Goal: Task Accomplishment & Management: Manage account settings

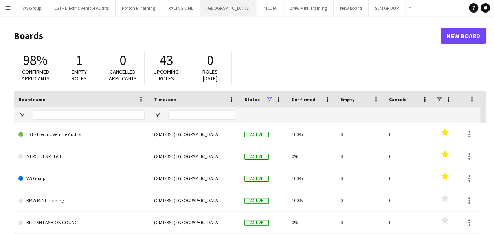
click at [219, 7] on button "SOURCING CITY Close" at bounding box center [228, 7] width 56 height 15
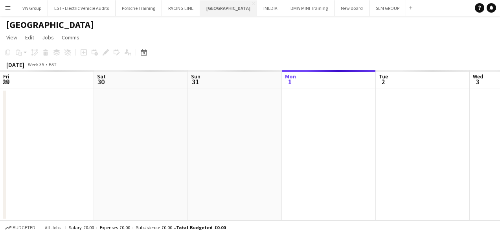
scroll to position [0, 188]
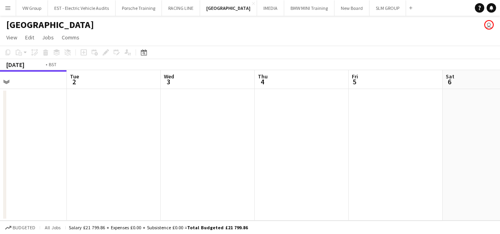
drag, startPoint x: 238, startPoint y: 138, endPoint x: 165, endPoint y: 153, distance: 74.2
click at [166, 153] on app-calendar-viewport "Fri 29 Sat 30 Sun 31 Mon 1 Tue 2 Wed 3 Thu 4 Fri 5 Sat 6 Sun 7 Mon 8" at bounding box center [250, 145] width 500 height 150
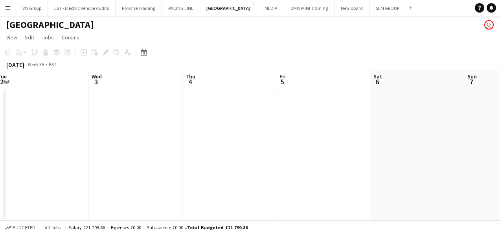
click at [169, 141] on app-calendar-viewport "Fri 29 Sat 30 Sun 31 Mon 1 Tue 2 Wed 3 Thu 4 Fri 5 Sat 6 Sun 7 Mon 8" at bounding box center [250, 145] width 500 height 150
drag, startPoint x: 293, startPoint y: 134, endPoint x: 175, endPoint y: 148, distance: 118.4
click at [173, 149] on app-calendar-viewport "Sun 31 Mon 1 Tue 2 Wed 3 Thu 4 Fri 5 Sat 6 Sun 7 Mon 8 Tue 9 6/6 1 Job Wed 10 1…" at bounding box center [247, 147] width 494 height 154
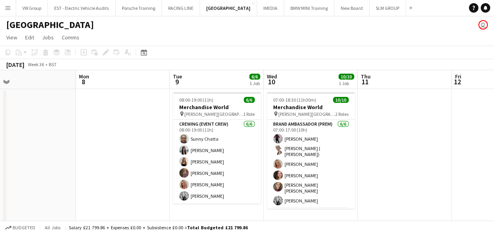
drag, startPoint x: 246, startPoint y: 135, endPoint x: 184, endPoint y: 142, distance: 62.6
click at [184, 142] on app-calendar-viewport "Thu 4 Fri 5 Sat 6 Sun 7 Mon 8 Tue 9 6/6 1 Job Wed 10 10/10 1 Job Thu 11 Fri 12 …" at bounding box center [247, 147] width 494 height 154
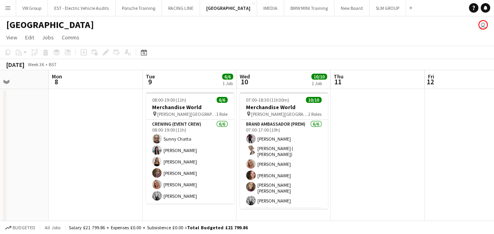
scroll to position [0, 346]
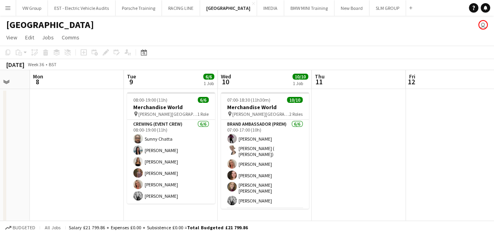
drag, startPoint x: 161, startPoint y: 154, endPoint x: 85, endPoint y: 179, distance: 80.0
click at [85, 179] on app-calendar-viewport "Thu 4 Fri 5 Sat 6 Sun 7 Mon 8 Tue 9 6/6 1 Job Wed 10 10/10 1 Job Thu 11 Fri 12 …" at bounding box center [247, 147] width 494 height 154
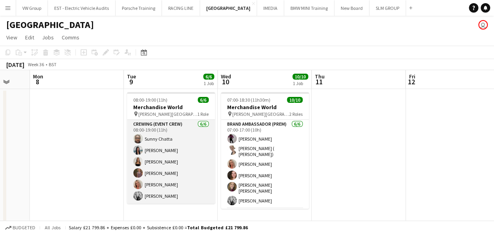
click at [179, 196] on app-card-role "Crewing (Event Crew) 6/6 08:00-19:00 (11h) Sunny Chatta Chantel Ottonello CHLOE…" at bounding box center [171, 162] width 88 height 84
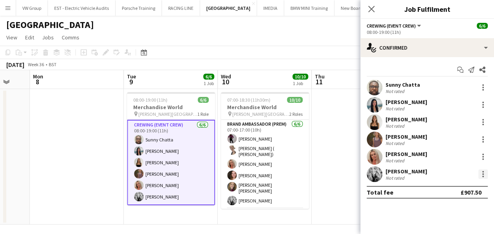
click at [484, 172] on div at bounding box center [483, 173] width 9 height 9
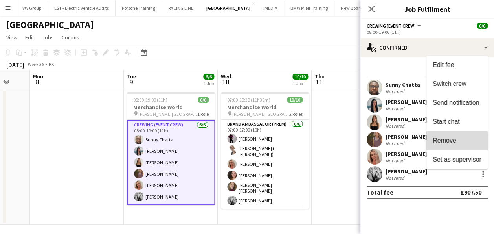
click at [449, 141] on span "Remove" at bounding box center [445, 140] width 24 height 7
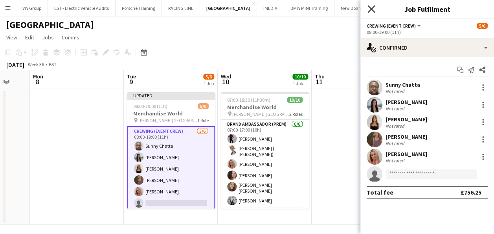
click at [373, 7] on icon "Close pop-in" at bounding box center [371, 8] width 7 height 7
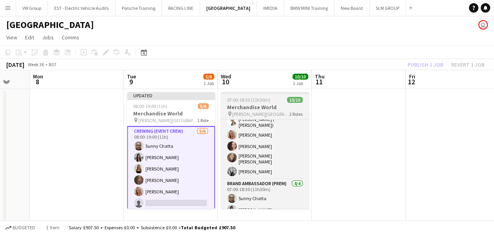
scroll to position [25, 0]
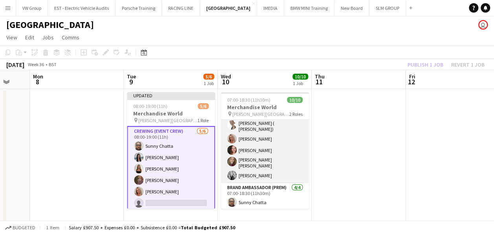
click at [270, 170] on app-card-role "Brand Ambassador (Prem) 6/6 07:00-17:00 (10h) Shelley-Davina Burton Tanya ( Tet…" at bounding box center [265, 138] width 88 height 89
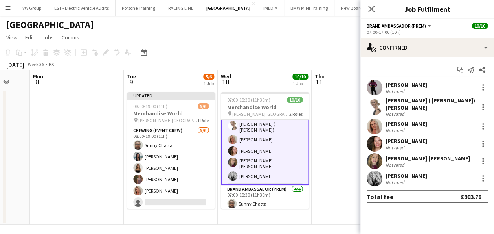
scroll to position [26, 0]
click at [484, 175] on div at bounding box center [484, 176] width 2 height 2
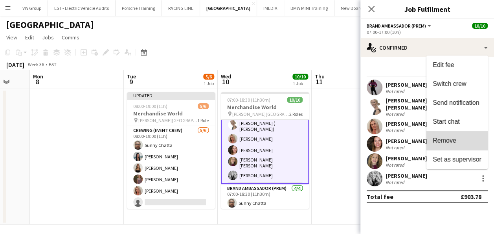
click at [458, 140] on span "Remove" at bounding box center [457, 140] width 49 height 7
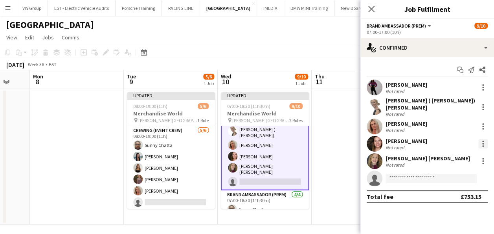
click at [485, 139] on div at bounding box center [483, 143] width 9 height 9
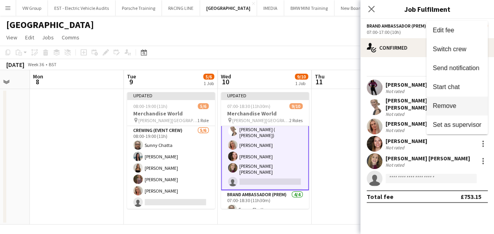
click at [460, 105] on span "Remove" at bounding box center [457, 105] width 49 height 7
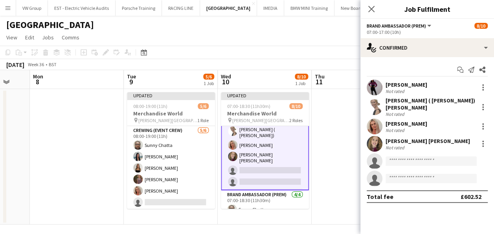
click at [336, 154] on app-date-cell at bounding box center [359, 156] width 94 height 135
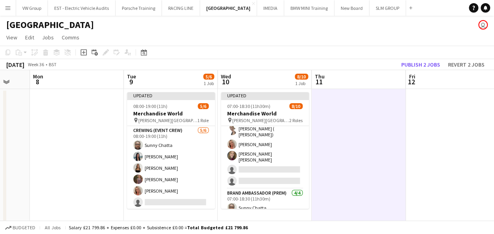
scroll to position [25, 0]
click at [415, 64] on button "Publish 2 jobs" at bounding box center [420, 64] width 45 height 10
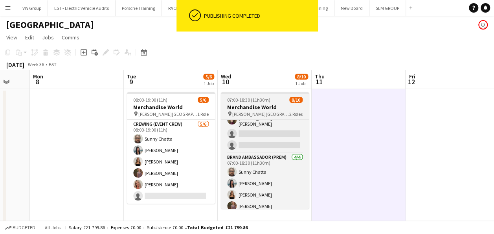
scroll to position [0, 0]
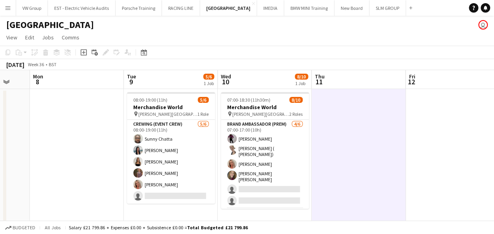
click at [7, 7] on app-icon "Menu" at bounding box center [8, 8] width 6 height 6
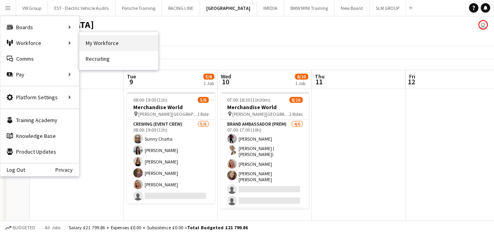
click at [103, 42] on link "My Workforce" at bounding box center [118, 43] width 79 height 16
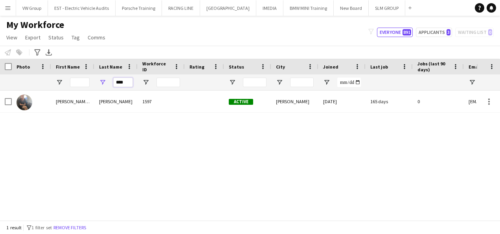
click at [129, 84] on input "****" at bounding box center [123, 81] width 20 height 9
click at [129, 83] on input "****" at bounding box center [123, 81] width 20 height 9
type input "*"
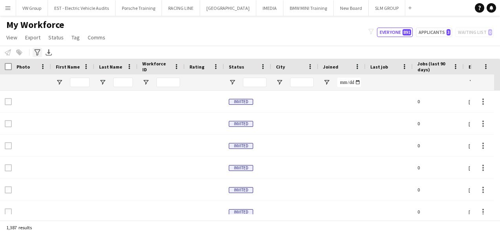
click at [37, 51] on icon "Advanced filters" at bounding box center [37, 52] width 6 height 6
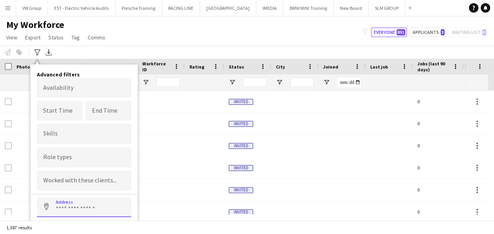
click at [60, 207] on input at bounding box center [84, 207] width 94 height 20
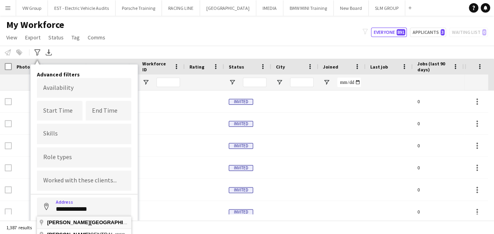
type input "**********"
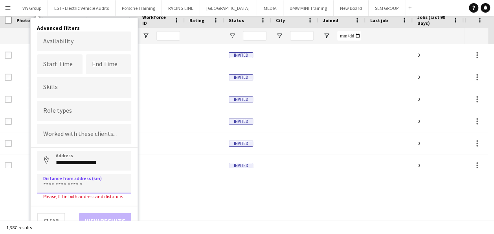
click at [74, 181] on input at bounding box center [84, 183] width 94 height 20
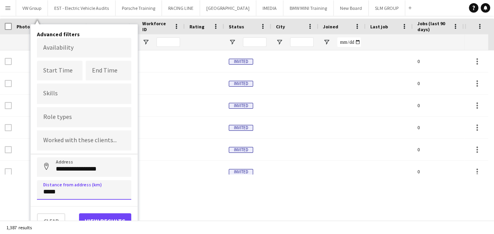
type input "****"
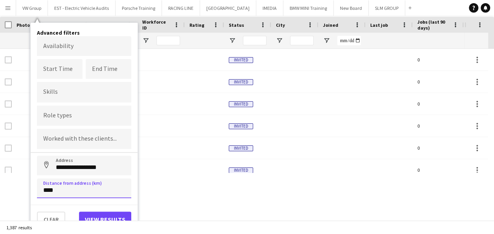
scroll to position [40, 0]
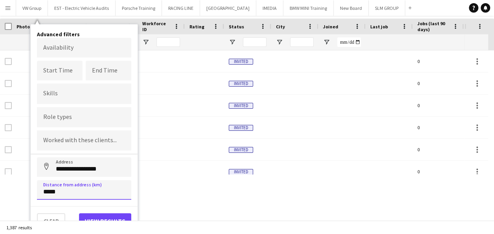
type input "*****"
click at [98, 215] on button "View results" at bounding box center [105, 221] width 52 height 16
type input "**********"
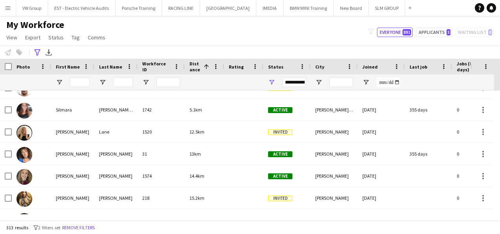
scroll to position [0, 0]
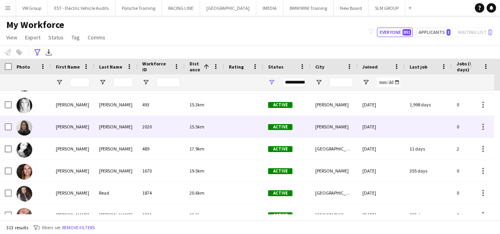
click at [110, 128] on div "[PERSON_NAME]" at bounding box center [115, 127] width 43 height 22
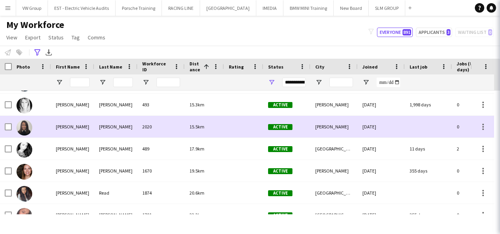
click at [110, 128] on div "[PERSON_NAME]" at bounding box center [115, 127] width 43 height 22
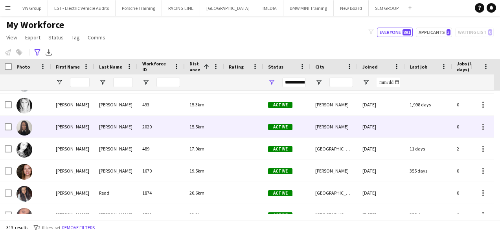
click at [110, 128] on div "[PERSON_NAME]" at bounding box center [115, 127] width 43 height 22
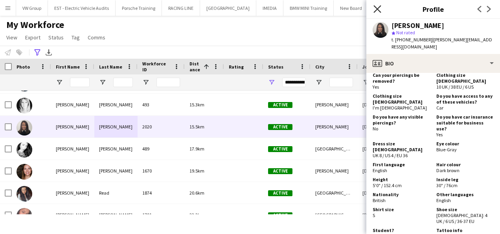
click at [377, 8] on icon at bounding box center [377, 8] width 7 height 7
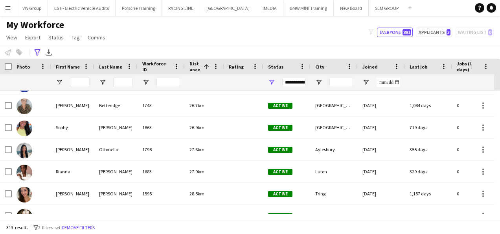
scroll to position [467, 0]
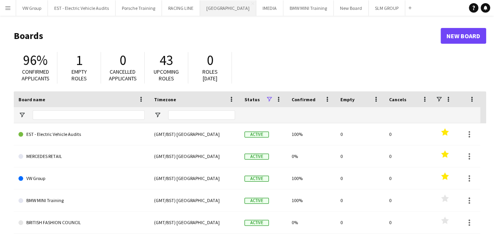
click at [220, 12] on button "SOURCING CITY Close" at bounding box center [228, 7] width 56 height 15
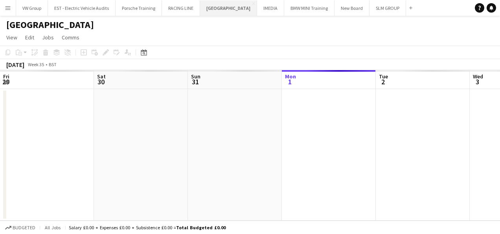
scroll to position [0, 188]
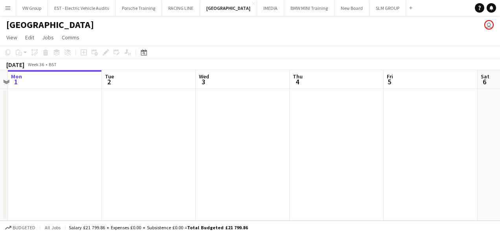
drag, startPoint x: 250, startPoint y: 138, endPoint x: 207, endPoint y: 142, distance: 43.9
click at [204, 142] on app-calendar-viewport "Fri 29 Sat 30 Sun 31 Mon 1 Tue 2 Wed 3 Thu 4 Fri 5 Sat 6 Sun 7 Mon 8" at bounding box center [250, 145] width 500 height 150
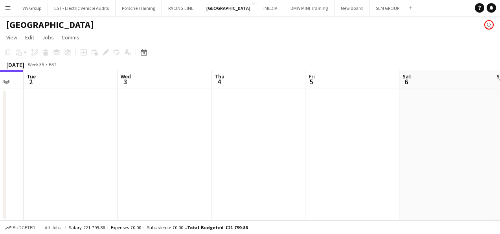
click at [194, 136] on app-calendar-viewport "Fri 29 Sat 30 Sun 31 Mon 1 Tue 2 Wed 3 Thu 4 Fri 5 Sat 6 Sun 7 Mon 8" at bounding box center [250, 145] width 500 height 150
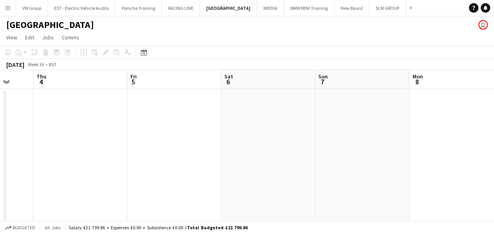
drag, startPoint x: 272, startPoint y: 131, endPoint x: 194, endPoint y: 141, distance: 79.3
click at [194, 142] on app-calendar-viewport "Sun 31 Mon 1 Tue 2 Wed 3 Thu 4 Fri 5 Sat 6 Sun 7 Mon 8 Tue 9 5/6 1 Job Wed 10 8…" at bounding box center [247, 147] width 494 height 154
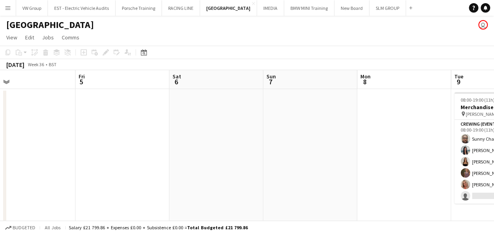
drag, startPoint x: 309, startPoint y: 124, endPoint x: 213, endPoint y: 142, distance: 97.7
click at [217, 140] on app-calendar-viewport "Tue 2 Wed 3 Thu 4 Fri 5 Sat 6 Sun 7 Mon 8 Tue 9 5/6 1 Job Wed 10 8/10 1 Job Thu…" at bounding box center [247, 147] width 494 height 154
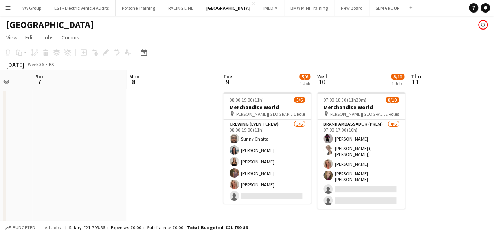
scroll to position [0, 274]
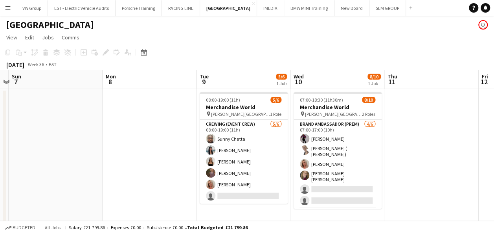
drag, startPoint x: 218, startPoint y: 148, endPoint x: 164, endPoint y: 164, distance: 55.8
click at [164, 165] on app-calendar-viewport "Thu 4 Fri 5 Sat 6 Sun 7 Mon 8 Tue 9 5/6 1 Job Wed 10 8/10 1 Job Thu 11 Fri 12 S…" at bounding box center [247, 147] width 494 height 154
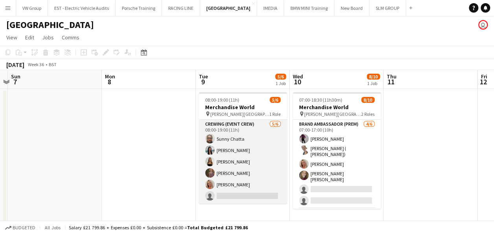
click at [241, 149] on app-card-role "Crewing (Event Crew) 5/6 08:00-19:00 (11h) Sunny Chatta Chantel Ottonello CHLOE…" at bounding box center [243, 162] width 88 height 84
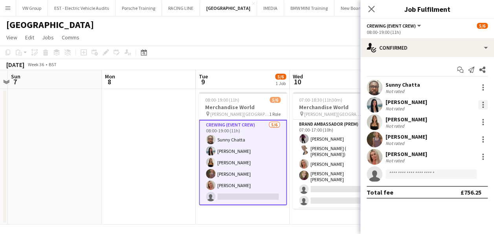
click at [484, 104] on div at bounding box center [483, 104] width 9 height 9
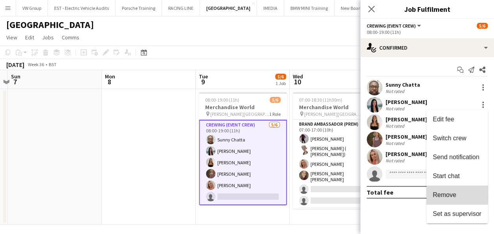
click at [453, 191] on span "Remove" at bounding box center [445, 194] width 24 height 7
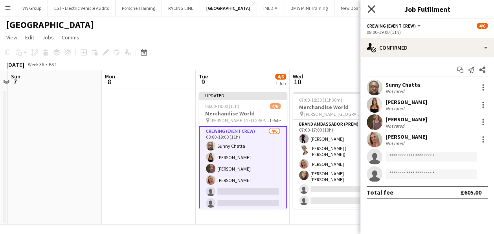
click at [370, 7] on icon at bounding box center [371, 8] width 7 height 7
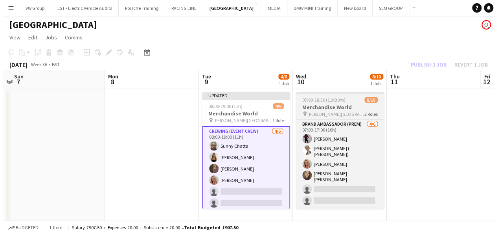
scroll to position [55, 0]
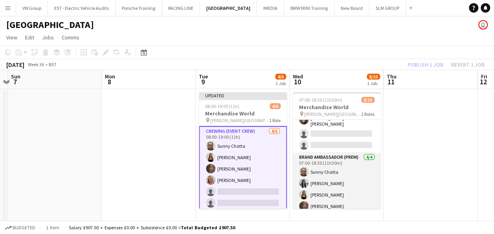
click at [339, 179] on app-card-role "Brand Ambassador (Prem) 4/4 07:00-18:30 (11h30m) Sunny Chatta Chantel Ottonello…" at bounding box center [337, 183] width 88 height 61
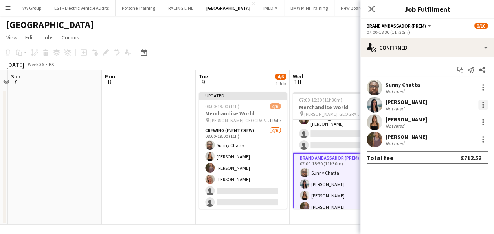
click at [483, 103] on div at bounding box center [483, 104] width 9 height 9
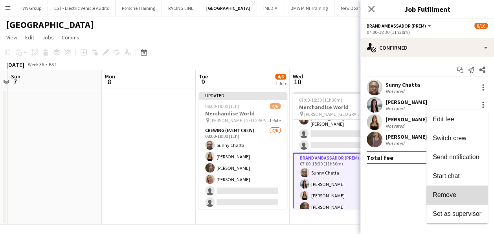
click at [440, 193] on span "Remove" at bounding box center [445, 194] width 24 height 7
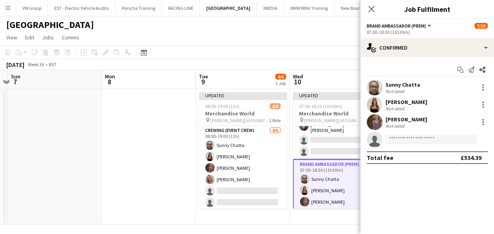
click at [336, 65] on div "September 2025 Week 36 • BST Publish 1 job Revert 1 job" at bounding box center [247, 64] width 494 height 11
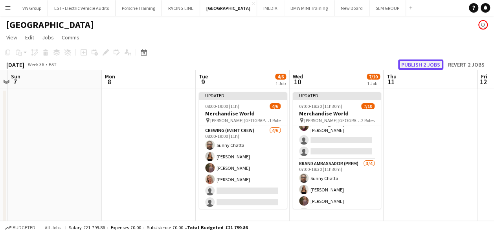
click at [428, 65] on button "Publish 2 jobs" at bounding box center [420, 64] width 45 height 10
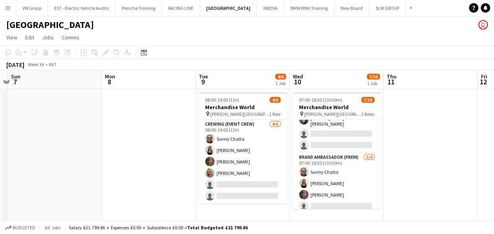
click at [7, 7] on app-icon "Menu" at bounding box center [8, 8] width 6 height 6
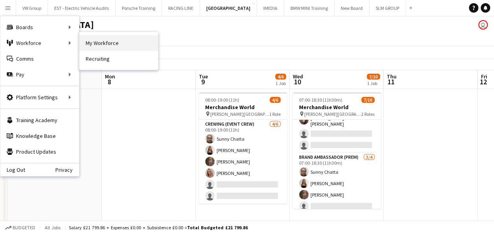
click at [109, 42] on link "My Workforce" at bounding box center [118, 43] width 79 height 16
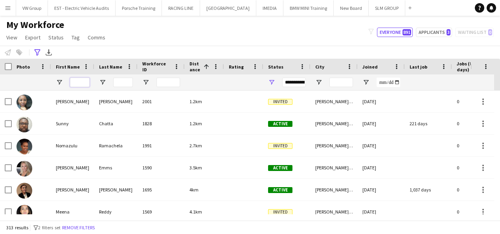
click at [79, 82] on input "First Name Filter Input" at bounding box center [80, 81] width 20 height 9
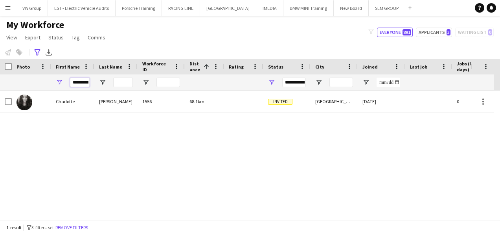
scroll to position [0, 2]
type input "*********"
click at [230, 11] on button "[GEOGRAPHIC_DATA] Close" at bounding box center [228, 7] width 56 height 15
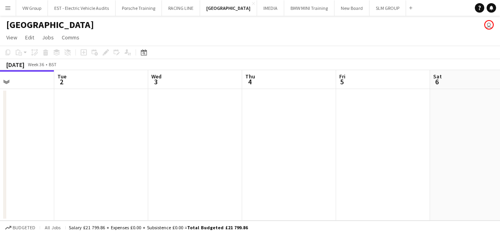
scroll to position [0, 370]
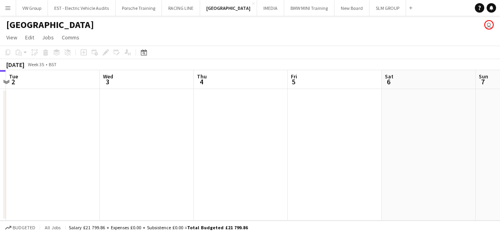
drag, startPoint x: 333, startPoint y: 132, endPoint x: 151, endPoint y: 173, distance: 186.7
click at [151, 173] on app-calendar-viewport "Fri 29 Sat 30 Sun 31 Mon 1 Tue 2 Wed 3 Thu 4 Fri 5 Sat 6 Sun 7 Mon 8" at bounding box center [250, 145] width 500 height 150
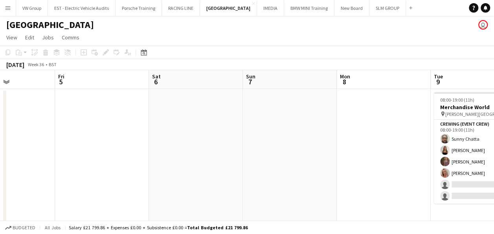
drag, startPoint x: 378, startPoint y: 149, endPoint x: 126, endPoint y: 227, distance: 263.9
click at [126, 227] on app-board "SOURCING CITY user View Day view expanded Day view collapsed Month view Date pi…" at bounding box center [247, 127] width 494 height 222
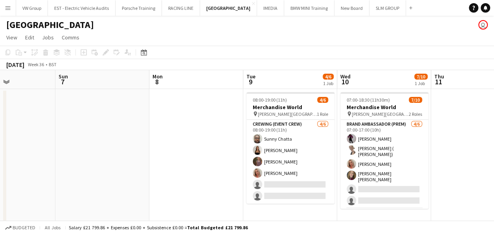
scroll to position [0, 257]
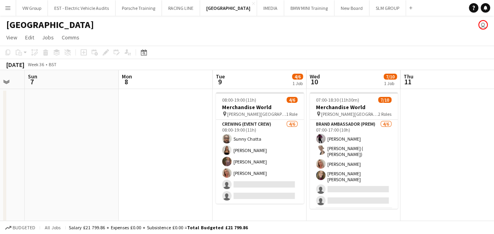
drag, startPoint x: 335, startPoint y: 170, endPoint x: 124, endPoint y: 211, distance: 214.8
click at [124, 211] on app-calendar-viewport "Thu 4 Fri 5 Sat 6 Sun 7 Mon 8 Tue 9 4/6 1 Job Wed 10 7/10 1 Job Thu 11 Fri 12 S…" at bounding box center [247, 147] width 494 height 154
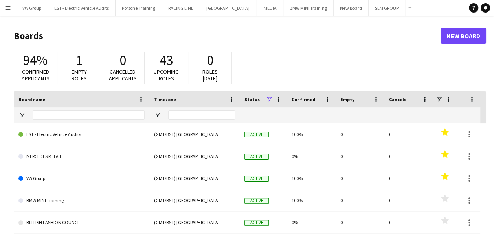
click at [11, 7] on button "Menu" at bounding box center [8, 8] width 16 height 16
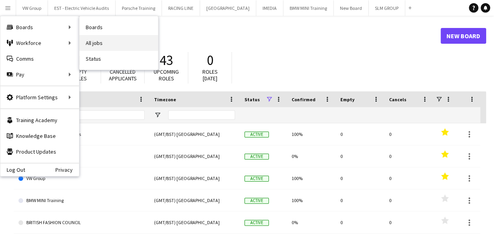
click at [96, 43] on link "All jobs" at bounding box center [118, 43] width 79 height 16
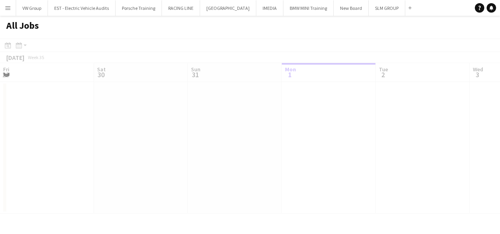
scroll to position [0, 188]
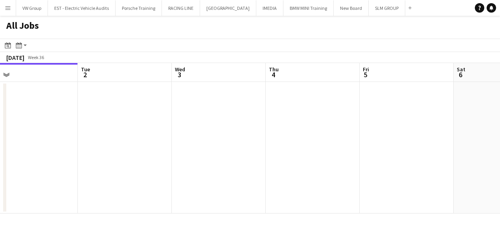
drag, startPoint x: 317, startPoint y: 137, endPoint x: 168, endPoint y: 184, distance: 156.1
click at [168, 184] on app-calendar-viewport "Fri 29 1/1 1 Job Sat 30 Sun 31 Mon 1 Tue 2 Wed 3 Thu 4 Fri 5 Sat 6 Sun 7 Mon 8 …" at bounding box center [250, 138] width 500 height 150
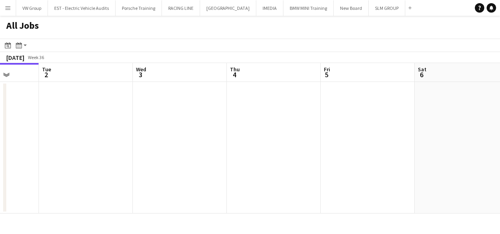
scroll to position [0, 204]
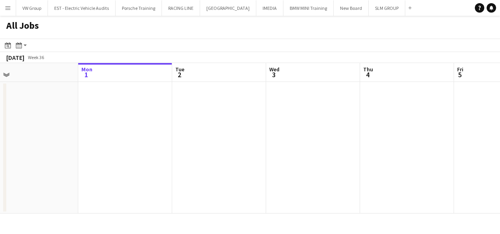
drag, startPoint x: 348, startPoint y: 197, endPoint x: 160, endPoint y: 242, distance: 193.0
click at [160, 233] on html "Menu Boards Boards Boards All jobs Status Workforce Workforce My Workforce Recr…" at bounding box center [250, 117] width 500 height 234
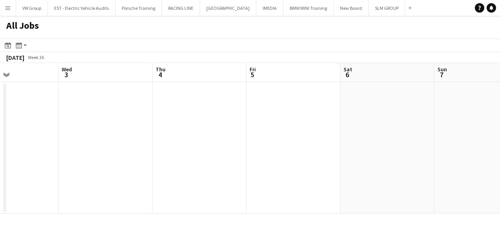
click at [214, 202] on app-all-jobs "All Jobs Date picker SEP 2025 SEP 2025 Monday M Tuesday T Wednesday W Thursday …" at bounding box center [250, 114] width 500 height 197
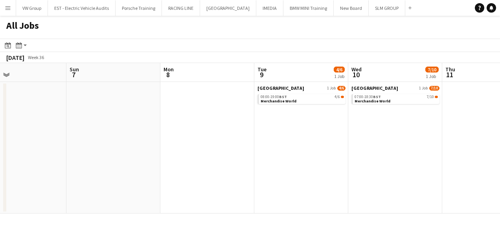
scroll to position [0, 234]
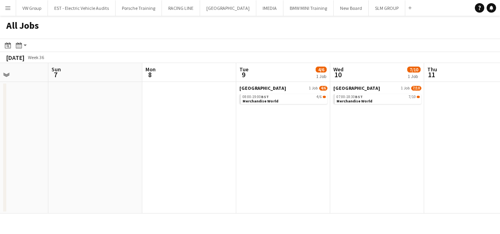
drag, startPoint x: 339, startPoint y: 156, endPoint x: 141, endPoint y: 198, distance: 202.8
click at [141, 198] on app-calendar-viewport "Thu 4 Fri 5 Sat 6 Sun 7 Mon 8 Tue 9 4/6 1 Job Wed 10 7/10 1 Job Thu 11 Fri 12 0…" at bounding box center [250, 138] width 500 height 150
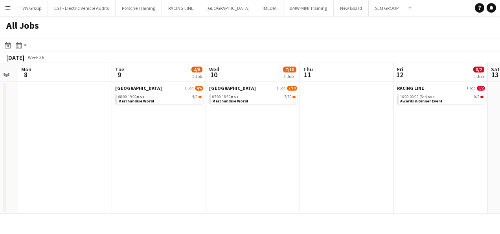
scroll to position [0, 359]
drag, startPoint x: 342, startPoint y: 146, endPoint x: 217, endPoint y: 159, distance: 125.8
click at [217, 159] on app-calendar-viewport "Thu 4 Fri 5 Sat 6 Sun 7 Mon 8 Tue 9 4/6 1 Job Wed 10 7/10 1 Job Thu 11 Fri 12 0…" at bounding box center [250, 138] width 500 height 150
click at [144, 101] on span "Merchandise World" at bounding box center [136, 100] width 36 height 5
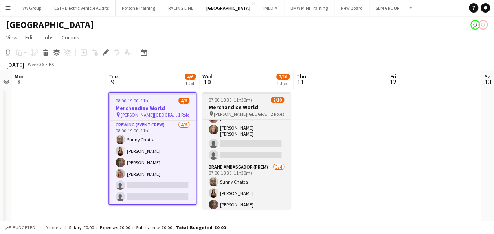
scroll to position [55, 0]
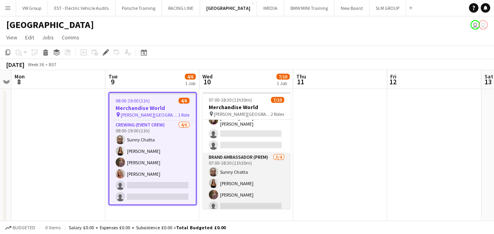
click at [229, 153] on app-card-role "Brand Ambassador (Prem) [DATE] 07:00-18:30 (11h30m) [PERSON_NAME] [PERSON_NAME]…" at bounding box center [247, 183] width 88 height 61
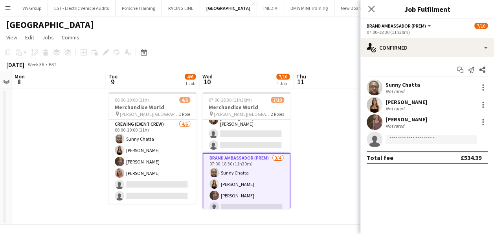
click at [398, 120] on div "[PERSON_NAME]" at bounding box center [407, 119] width 42 height 7
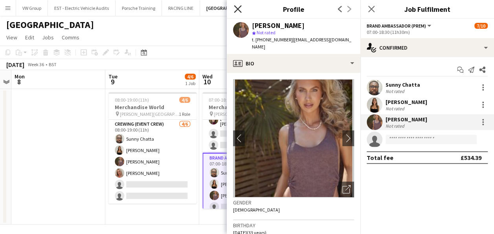
click at [238, 7] on icon "Close pop-in" at bounding box center [237, 8] width 7 height 7
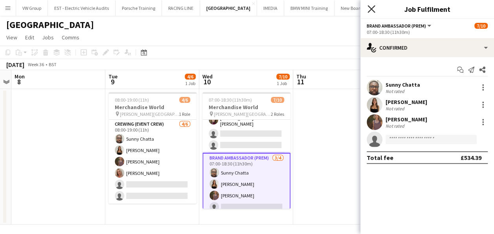
click at [372, 10] on icon at bounding box center [371, 8] width 7 height 7
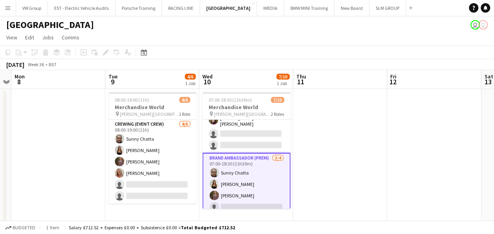
click at [351, 163] on app-date-cell at bounding box center [340, 156] width 94 height 135
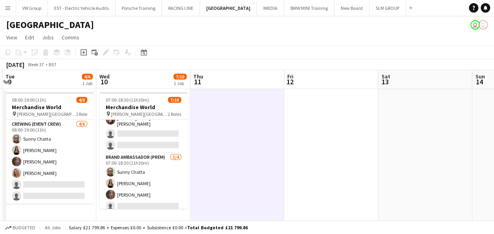
scroll to position [0, 314]
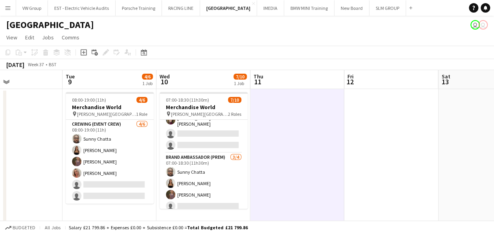
drag, startPoint x: 422, startPoint y: 160, endPoint x: 190, endPoint y: 202, distance: 235.4
click at [190, 202] on app-calendar-viewport "Fri 5 Sat 6 Sun 7 Mon 8 Tue 9 4/6 1 Job Wed 10 7/10 1 Job Thu 11 Fri 12 Sat 13 …" at bounding box center [247, 147] width 494 height 154
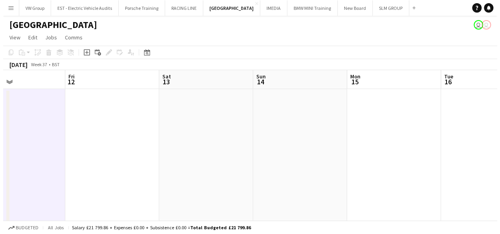
scroll to position [0, 322]
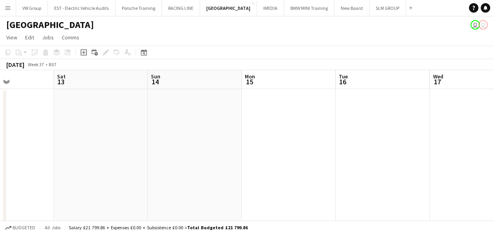
drag, startPoint x: 402, startPoint y: 159, endPoint x: 154, endPoint y: 237, distance: 259.8
click at [154, 233] on html "Menu Boards Boards Boards All jobs Status Workforce Workforce My Workforce Recr…" at bounding box center [247, 119] width 494 height 238
click at [7, 6] on app-icon "Menu" at bounding box center [8, 8] width 6 height 6
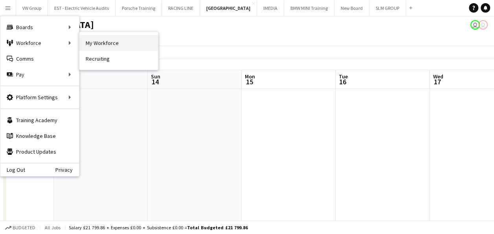
click at [94, 43] on link "My Workforce" at bounding box center [118, 43] width 79 height 16
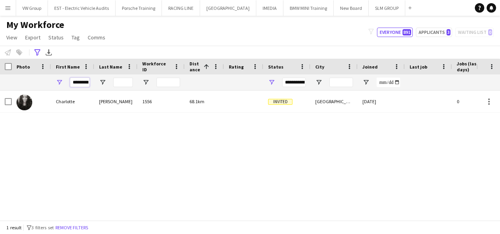
click at [71, 82] on input "*********" at bounding box center [80, 81] width 20 height 9
click at [87, 82] on input "*********" at bounding box center [80, 81] width 20 height 9
drag, startPoint x: 87, startPoint y: 80, endPoint x: 62, endPoint y: 75, distance: 25.3
click at [62, 75] on div "*********" at bounding box center [72, 82] width 43 height 16
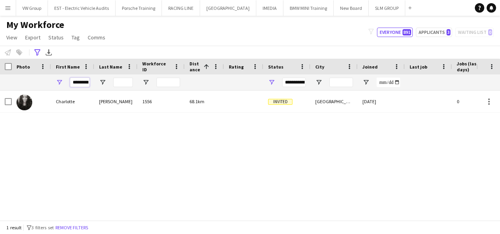
type input "**"
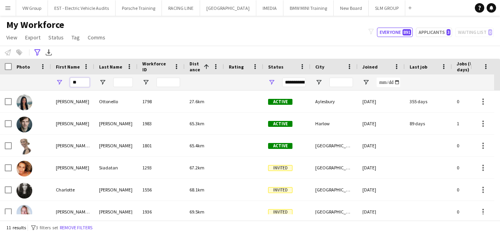
drag, startPoint x: 81, startPoint y: 84, endPoint x: 71, endPoint y: 87, distance: 10.5
click at [71, 87] on input "**" at bounding box center [80, 81] width 20 height 9
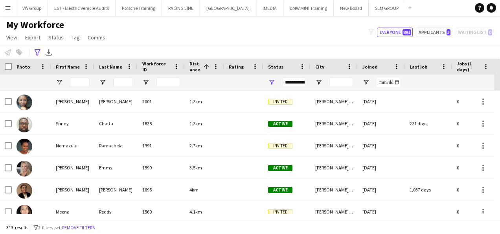
click at [8, 9] on app-icon "Menu" at bounding box center [8, 8] width 6 height 6
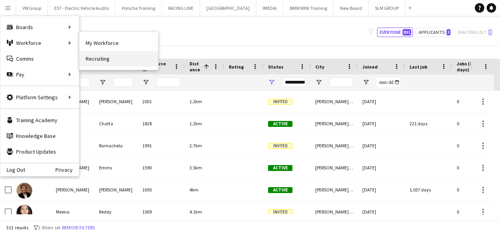
click at [95, 59] on link "Recruiting" at bounding box center [118, 59] width 79 height 16
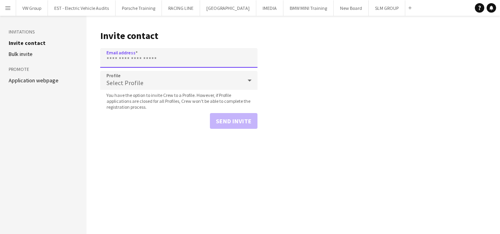
click at [119, 60] on input "Email address" at bounding box center [178, 58] width 157 height 20
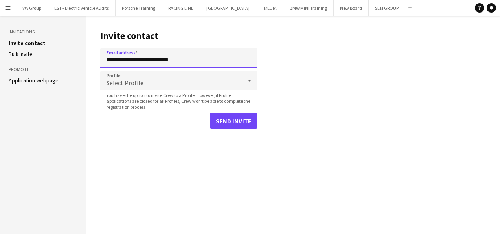
type input "**********"
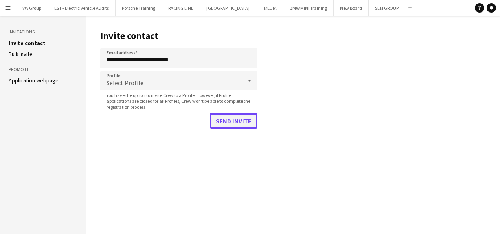
click at [246, 119] on button "Send invite" at bounding box center [234, 121] width 48 height 16
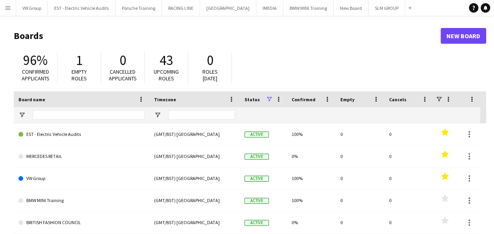
click at [9, 7] on app-icon "Menu" at bounding box center [8, 8] width 6 height 6
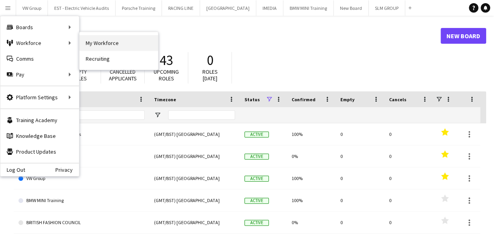
click at [94, 42] on link "My Workforce" at bounding box center [118, 43] width 79 height 16
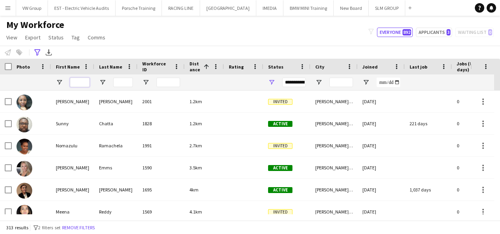
click at [76, 80] on input "First Name Filter Input" at bounding box center [80, 81] width 20 height 9
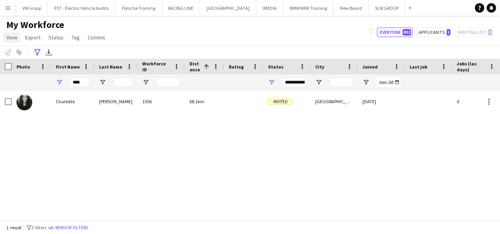
click at [13, 39] on span "View" at bounding box center [11, 37] width 11 height 7
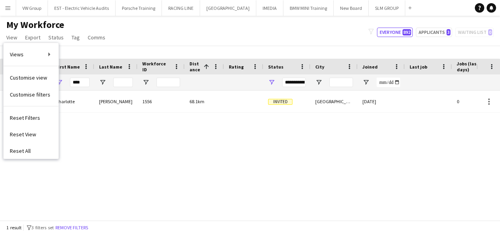
click at [137, 37] on div "My Workforce View Views Default view New view Update view Delete view Edit name…" at bounding box center [250, 32] width 500 height 27
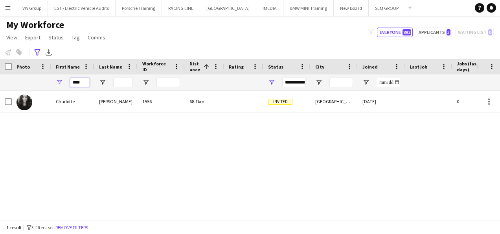
click at [83, 80] on input "****" at bounding box center [80, 81] width 20 height 9
type input "*"
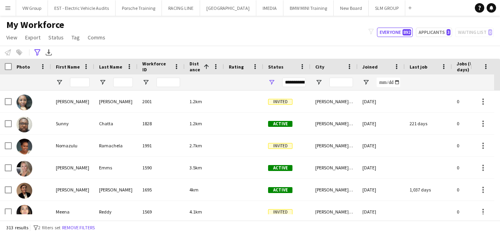
click at [8, 9] on app-icon "Menu" at bounding box center [8, 8] width 6 height 6
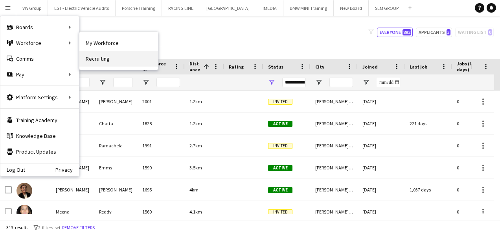
click at [90, 61] on link "Recruiting" at bounding box center [118, 59] width 79 height 16
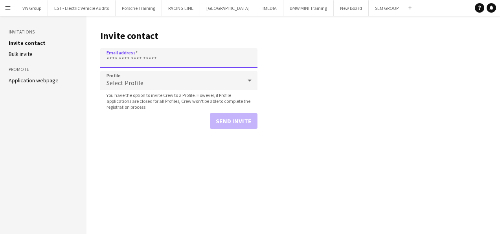
click at [115, 60] on input "Email address" at bounding box center [178, 58] width 157 height 20
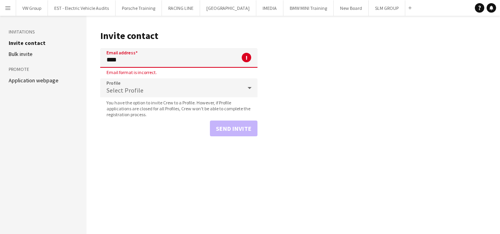
type input "**********"
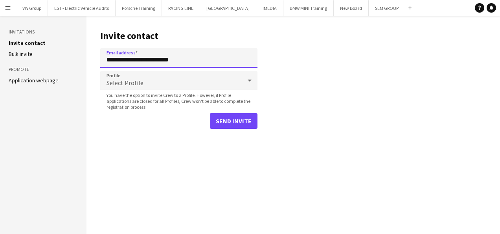
drag, startPoint x: 182, startPoint y: 60, endPoint x: 106, endPoint y: 57, distance: 76.0
click at [106, 57] on input "**********" at bounding box center [178, 58] width 157 height 20
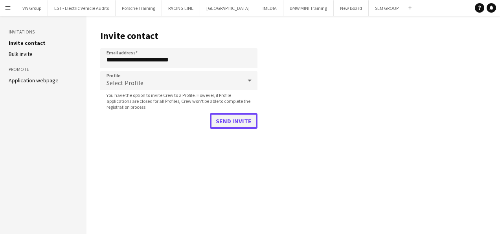
click at [234, 123] on button "Send invite" at bounding box center [234, 121] width 48 height 16
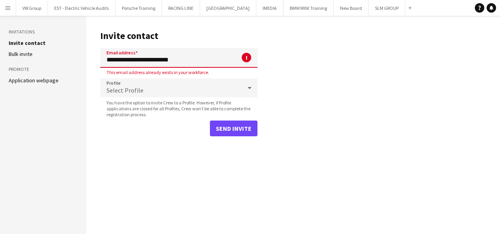
click at [6, 6] on app-icon "Menu" at bounding box center [8, 8] width 6 height 6
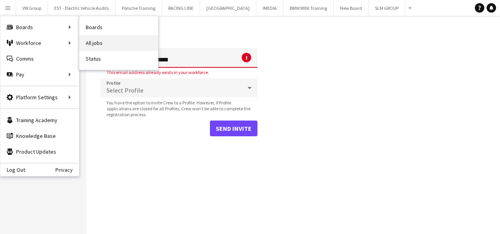
click at [96, 40] on link "All jobs" at bounding box center [118, 43] width 79 height 16
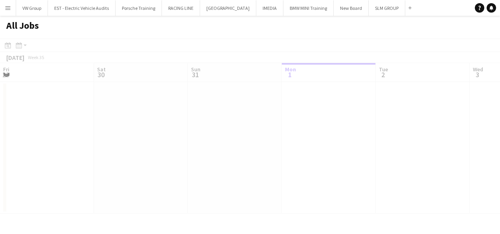
scroll to position [0, 188]
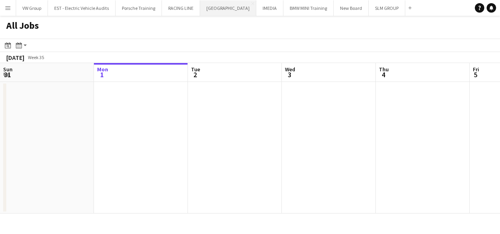
click at [225, 7] on button "SOURCING CITY Close" at bounding box center [228, 7] width 56 height 15
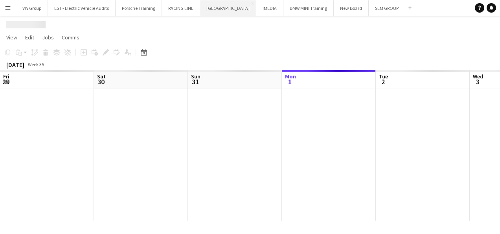
scroll to position [0, 188]
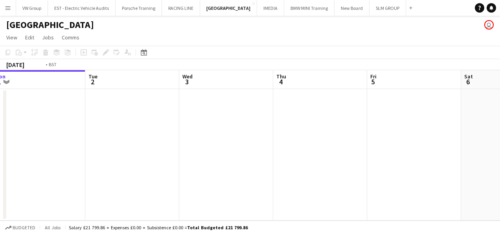
drag, startPoint x: 393, startPoint y: 131, endPoint x: 238, endPoint y: 138, distance: 154.7
click at [237, 139] on app-calendar-viewport "Fri 29 Sat 30 Sun 31 Mon 1 Tue 2 Wed 3 Thu 4 Fri 5 Sat 6 Sun 7 Mon 8" at bounding box center [250, 145] width 500 height 150
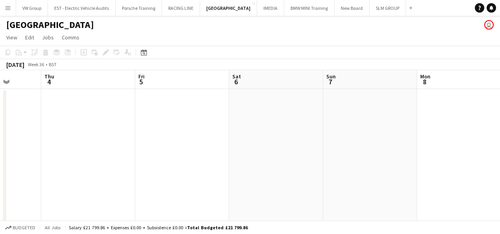
drag, startPoint x: 208, startPoint y: 140, endPoint x: 277, endPoint y: 128, distance: 69.8
click at [205, 140] on app-calendar-viewport "Sun 31 Mon 1 Tue 2 Wed 3 Thu 4 Fri 5 Sat 6 Sun 7 Mon 8 Tue 9 4/6 1 Job Wed 10 7…" at bounding box center [250, 147] width 500 height 154
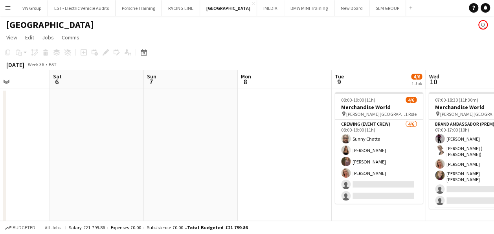
drag, startPoint x: 208, startPoint y: 143, endPoint x: 189, endPoint y: 138, distance: 20.2
click at [173, 155] on app-calendar-viewport "Tue 2 Wed 3 Thu 4 Fri 5 Sat 6 Sun 7 Mon 8 Tue 9 4/6 1 Job Wed 10 7/10 1 Job Thu…" at bounding box center [247, 147] width 494 height 154
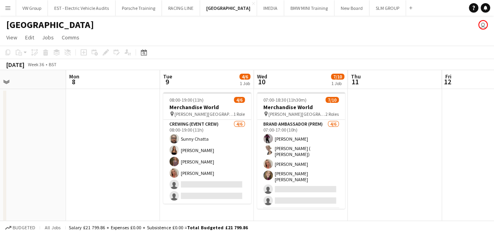
drag, startPoint x: 256, startPoint y: 162, endPoint x: 118, endPoint y: 171, distance: 138.7
click at [118, 171] on app-calendar-viewport "Thu 4 Fri 5 Sat 6 Sun 7 Mon 8 Tue 9 4/6 1 Job Wed 10 7/10 1 Job Thu 11 Fri 12 S…" at bounding box center [247, 147] width 494 height 154
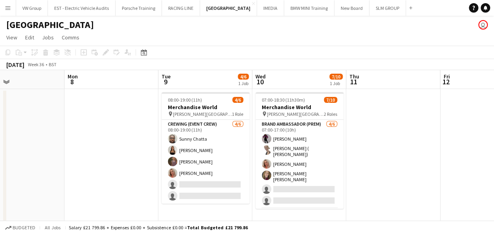
drag, startPoint x: 481, startPoint y: 115, endPoint x: 454, endPoint y: 121, distance: 27.8
click at [479, 115] on app-date-cell at bounding box center [488, 156] width 94 height 135
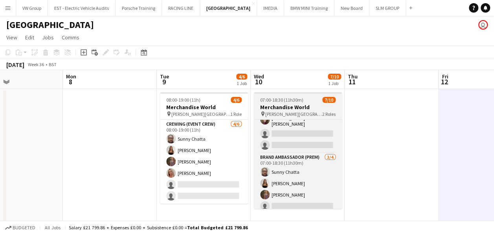
scroll to position [0, 0]
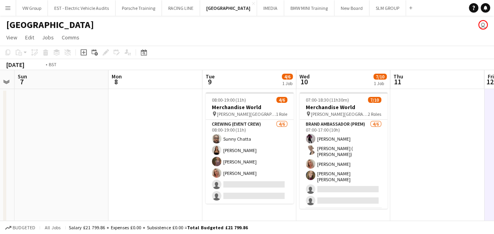
drag, startPoint x: 388, startPoint y: 153, endPoint x: 274, endPoint y: 158, distance: 114.2
click at [274, 158] on app-calendar-viewport "Thu 4 Fri 5 Sat 6 Sun 7 Mon 8 Tue 9 4/6 1 Job Wed 10 7/10 1 Job Thu 11 Fri 12 S…" at bounding box center [247, 147] width 494 height 154
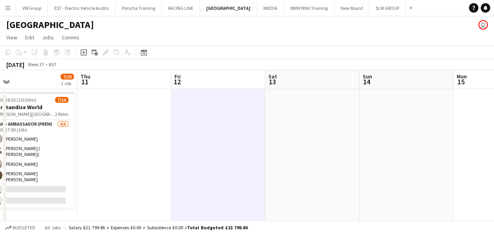
drag, startPoint x: 358, startPoint y: 155, endPoint x: 279, endPoint y: 162, distance: 79.7
click at [256, 164] on app-calendar-viewport "Sat 6 Sun 7 Mon 8 Tue 9 4/6 1 Job Wed 10 7/10 1 Job Thu 11 Fri 12 Sat 13 Sun 14…" at bounding box center [247, 147] width 494 height 154
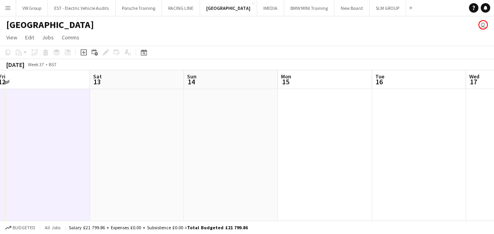
drag, startPoint x: 229, startPoint y: 167, endPoint x: 315, endPoint y: 155, distance: 87.0
click at [218, 169] on app-calendar-viewport "Mon 8 Tue 9 4/6 1 Job Wed 10 7/10 1 Job Thu 11 Fri 12 Sat 13 Sun 14 Mon 15 Tue …" at bounding box center [247, 147] width 494 height 154
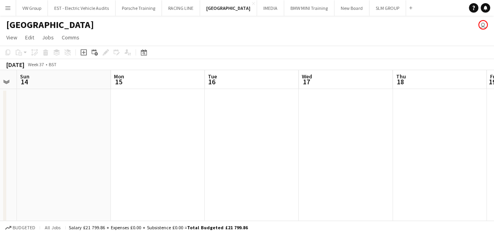
drag, startPoint x: 367, startPoint y: 152, endPoint x: 210, endPoint y: 174, distance: 158.9
click at [210, 174] on app-calendar-viewport "Wed 10 7/10 1 Job Thu 11 Fri 12 Sat 13 Sun 14 Mon 15 Tue 16 Wed 17 Thu 18 Fri 1…" at bounding box center [247, 147] width 494 height 154
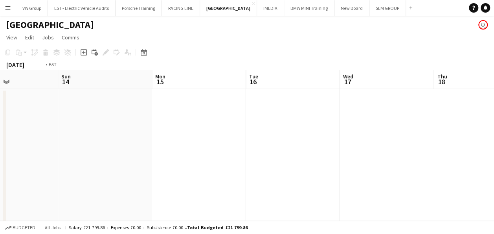
drag, startPoint x: 376, startPoint y: 160, endPoint x: 236, endPoint y: 170, distance: 139.7
click at [238, 173] on app-calendar-viewport "Wed 10 7/10 1 Job Thu 11 Fri 12 Sat 13 Sun 14 Mon 15 Tue 16 Wed 17 Thu 18 Fri 1…" at bounding box center [247, 147] width 494 height 154
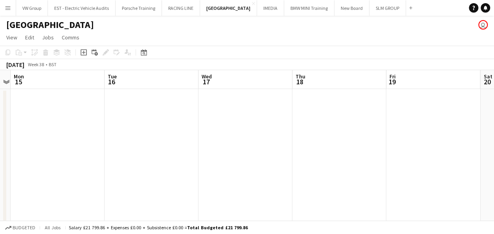
drag, startPoint x: 326, startPoint y: 153, endPoint x: 243, endPoint y: 164, distance: 83.7
click at [218, 170] on app-calendar-viewport "Fri 12 Sat 13 Sun 14 Mon 15 Tue 16 Wed 17 Thu 18 Fri 19 Sat 20 Sun 21 Mon 22" at bounding box center [247, 147] width 494 height 154
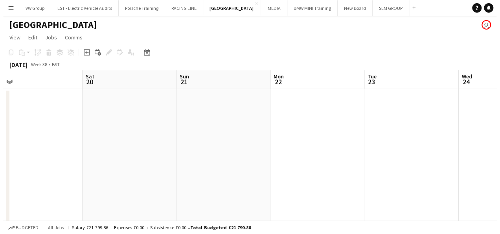
scroll to position [0, 240]
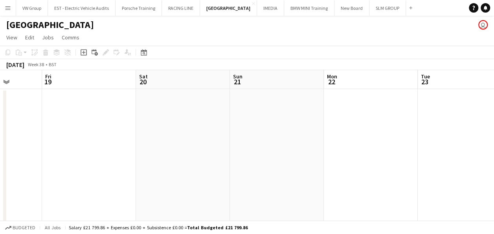
drag, startPoint x: 258, startPoint y: 164, endPoint x: 235, endPoint y: 169, distance: 23.7
click at [230, 172] on app-calendar-viewport "Tue 16 Wed 17 Thu 18 Fri 19 Sat 20 Sun 21 Mon 22 Tue 23 Wed 24 Thu 25 Fri 26" at bounding box center [247, 147] width 494 height 154
click at [8, 9] on app-icon "Menu" at bounding box center [8, 8] width 6 height 6
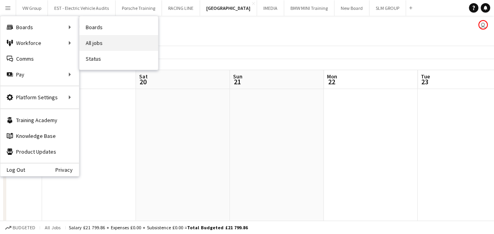
click at [98, 43] on link "All jobs" at bounding box center [118, 43] width 79 height 16
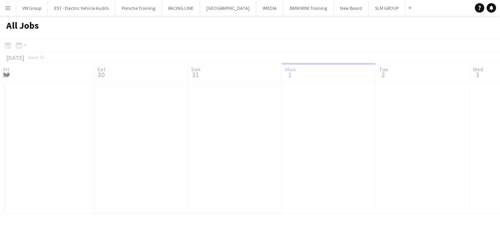
scroll to position [0, 188]
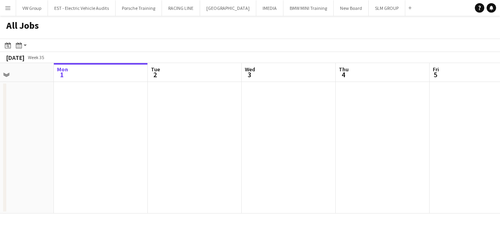
drag, startPoint x: 122, startPoint y: 136, endPoint x: 155, endPoint y: 121, distance: 36.6
click at [65, 129] on app-calendar-viewport "Fri 29 1/1 1 Job Sat 30 Sun 31 Mon 1 Tue 2 Wed 3 Thu 4 Fri 5 Sat 6 Sun 7 Mon 8 …" at bounding box center [250, 138] width 500 height 150
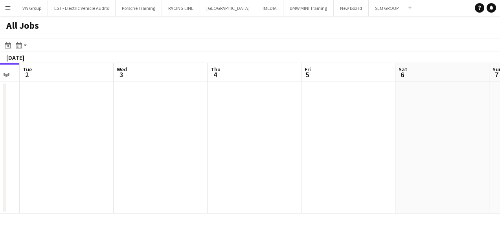
drag, startPoint x: 222, startPoint y: 117, endPoint x: 180, endPoint y: 121, distance: 42.2
click at [109, 124] on app-calendar-viewport "Fri 29 1/1 1 Job Sat 30 Sun 31 Mon 1 Tue 2 Wed 3 Thu 4 Fri 5 Sat 6 Sun 7 Mon 8 …" at bounding box center [250, 138] width 500 height 150
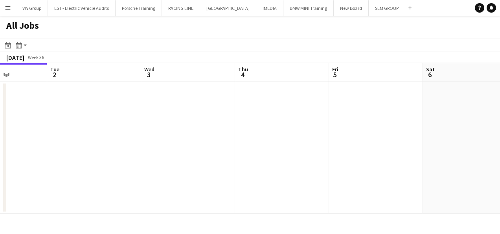
click at [194, 140] on app-calendar-viewport "Fri 29 1/1 1 Job Sat 30 Sun 31 Mon 1 Tue 2 Wed 3 Thu 4 Fri 5 Sat 6 Sun 7 Mon 8 …" at bounding box center [250, 138] width 500 height 150
click at [207, 149] on app-all-jobs "All Jobs Date picker SEP 2025 SEP 2025 Monday M Tuesday T Wednesday W Thursday …" at bounding box center [250, 114] width 500 height 197
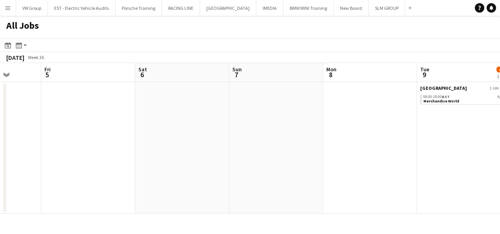
drag, startPoint x: 352, startPoint y: 136, endPoint x: 190, endPoint y: 155, distance: 163.9
click at [198, 155] on app-calendar-viewport "Tue 2 Wed 3 Thu 4 Fri 5 Sat 6 Sun 7 Mon 8 Tue 9 4/6 1 Job Wed 10 7/10 1 Job Thu…" at bounding box center [250, 138] width 500 height 150
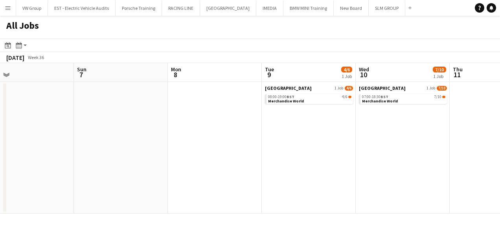
drag, startPoint x: 220, startPoint y: 149, endPoint x: 183, endPoint y: 151, distance: 37.4
click at [195, 151] on app-calendar-viewport "Thu 4 Fri 5 Sat 6 Sun 7 Mon 8 Tue 9 4/6 1 Job Wed 10 7/10 1 Job Thu 11 Fri 12 0…" at bounding box center [250, 138] width 500 height 150
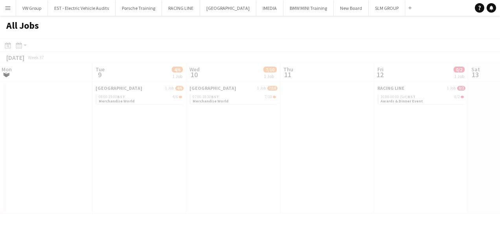
drag, startPoint x: 323, startPoint y: 140, endPoint x: 214, endPoint y: 156, distance: 109.4
click at [214, 157] on app-calendar-viewport "Sat 6 Sun 7 Mon 8 Tue 9 4/6 1 Job Wed 10 7/10 1 Job Thu 11 Fri 12 0/2 1 Job Sat…" at bounding box center [250, 138] width 500 height 150
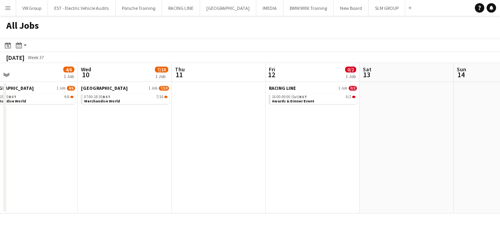
scroll to position [0, 199]
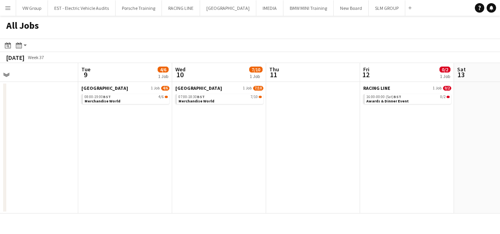
drag, startPoint x: 201, startPoint y: 157, endPoint x: 280, endPoint y: 149, distance: 79.5
click at [280, 148] on app-calendar-viewport "Sat 6 Sun 7 Mon 8 Tue 9 4/6 1 Job Wed 10 7/10 1 Job Thu 11 Fri 12 0/2 1 Job Sat…" at bounding box center [250, 138] width 500 height 150
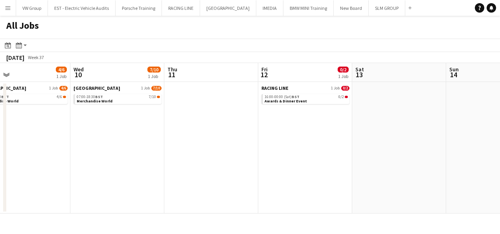
click at [223, 153] on app-calendar-viewport "Sat 6 Sun 7 Mon 8 Tue 9 4/6 1 Job Wed 10 7/10 1 Job Thu 11 Fri 12 0/2 1 Job Sat…" at bounding box center [250, 138] width 500 height 150
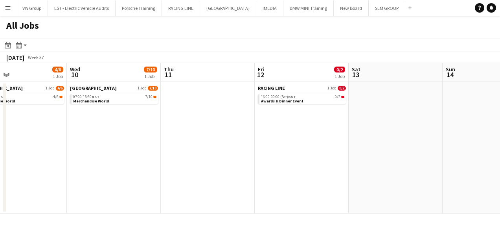
drag, startPoint x: 270, startPoint y: 142, endPoint x: 242, endPoint y: 143, distance: 27.6
click at [243, 143] on app-calendar-viewport "Sat 6 Sun 7 Mon 8 Tue 9 4/6 1 Job Wed 10 7/10 1 Job Thu 11 Fri 12 0/2 1 Job Sat…" at bounding box center [250, 138] width 500 height 150
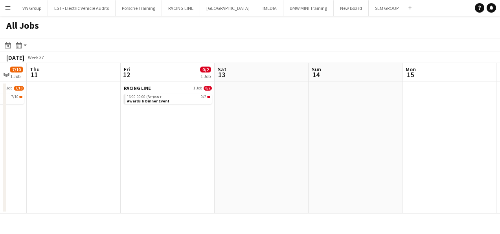
click at [253, 142] on app-calendar-viewport "Mon 8 Tue 9 4/6 1 Job Wed 10 7/10 1 Job Thu 11 Fri 12 0/2 1 Job Sat 13 Sun 14 M…" at bounding box center [250, 138] width 500 height 150
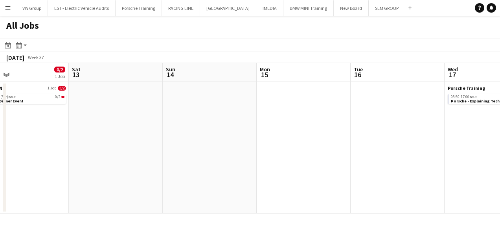
drag, startPoint x: 351, startPoint y: 145, endPoint x: 264, endPoint y: 156, distance: 88.0
click at [267, 156] on app-calendar-viewport "Wed 10 7/10 1 Job Thu 11 Fri 12 0/2 1 Job Sat 13 Sun 14 Mon 15 Tue 16 Wed 17 3/…" at bounding box center [250, 138] width 500 height 150
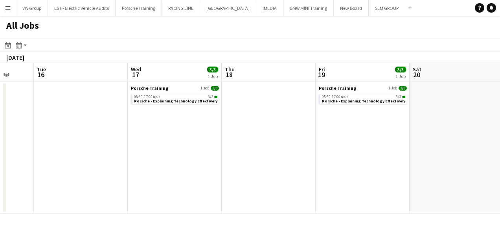
drag, startPoint x: 293, startPoint y: 164, endPoint x: 299, endPoint y: 160, distance: 7.3
click at [259, 172] on app-calendar-viewport "Fri 12 0/2 1 Job Sat 13 Sun 14 Mon 15 Tue 16 Wed 17 3/3 1 Job Thu 18 Fri 19 3/3…" at bounding box center [250, 138] width 500 height 150
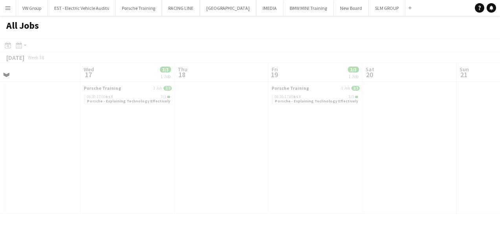
drag, startPoint x: 286, startPoint y: 168, endPoint x: 275, endPoint y: 162, distance: 11.8
click at [251, 171] on app-all-jobs "All Jobs Date picker SEP 2025 SEP 2025 Monday M Tuesday T Wednesday W Thursday …" at bounding box center [250, 114] width 500 height 197
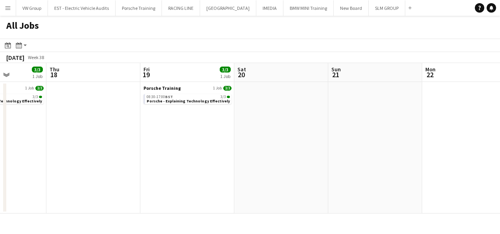
drag, startPoint x: 291, startPoint y: 159, endPoint x: 256, endPoint y: 161, distance: 35.5
click at [252, 164] on app-calendar-viewport "Sun 14 Mon 15 Tue 16 Wed 17 3/3 1 Job Thu 18 Fri 19 3/3 1 Job Sat 20 Sun 21 Mon…" at bounding box center [250, 138] width 500 height 150
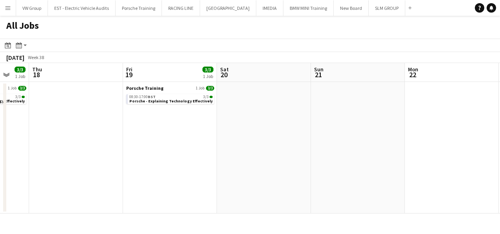
drag, startPoint x: 410, startPoint y: 144, endPoint x: 256, endPoint y: 154, distance: 154.5
click at [276, 152] on app-calendar-viewport "Sun 14 Mon 15 Tue 16 Wed 17 3/3 1 Job Thu 18 Fri 19 3/3 1 Job Sat 20 Sun 21 Mon…" at bounding box center [250, 138] width 500 height 150
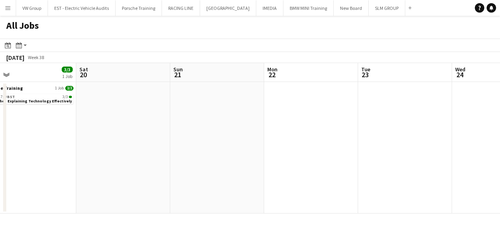
click at [309, 154] on app-all-jobs "All Jobs Date picker SEP 2025 SEP 2025 Monday M Tuesday T Wednesday W Thursday …" at bounding box center [250, 114] width 500 height 197
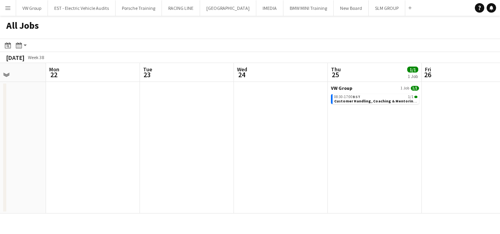
drag, startPoint x: 280, startPoint y: 160, endPoint x: 275, endPoint y: 161, distance: 5.7
click at [277, 160] on app-calendar-viewport "Thu 18 Fri 19 3/3 1 Job Sat 20 Sun 21 Mon 22 Tue 23 Wed 24 Thu 25 1/1 1 Job Fri…" at bounding box center [250, 138] width 500 height 150
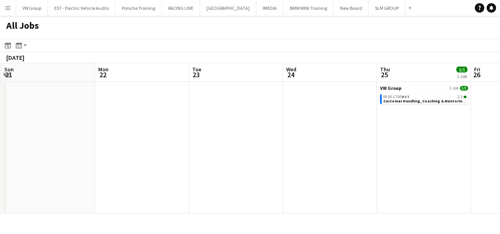
drag, startPoint x: 404, startPoint y: 146, endPoint x: 264, endPoint y: 159, distance: 140.3
click at [266, 159] on app-calendar-viewport "Thu 18 Fri 19 3/3 1 Job Sat 20 Sun 21 Mon 22 Tue 23 Wed 24 Thu 25 1/1 1 Job Fri…" at bounding box center [250, 138] width 500 height 150
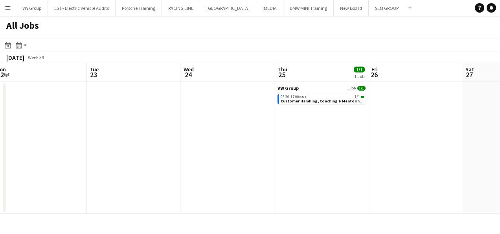
click at [253, 160] on app-all-jobs "All Jobs Date picker SEP 2025 SEP 2025 Monday M Tuesday T Wednesday W Thursday …" at bounding box center [250, 114] width 500 height 197
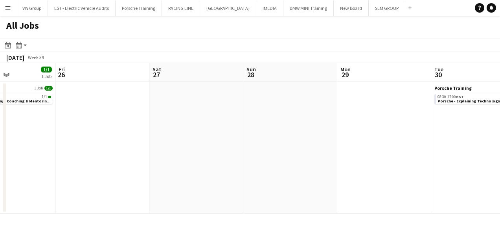
drag, startPoint x: 386, startPoint y: 135, endPoint x: 245, endPoint y: 148, distance: 141.5
click at [264, 146] on app-calendar-viewport "Mon 22 Tue 23 Wed 24 Thu 25 1/1 1 Job Fri 26 Sat 27 Sun 28 Mon 29 Tue 30 3/3 1 …" at bounding box center [250, 138] width 500 height 150
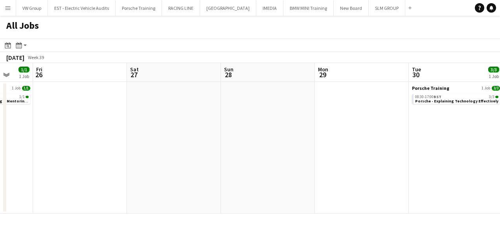
click at [275, 150] on app-calendar-viewport "Mon 22 Tue 23 Wed 24 Thu 25 1/1 1 Job Fri 26 Sat 27 Sun 28 Mon 29 Tue 30 3/3 1 …" at bounding box center [250, 138] width 500 height 150
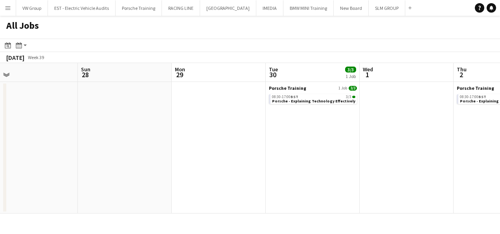
drag, startPoint x: 430, startPoint y: 142, endPoint x: 345, endPoint y: 149, distance: 85.3
click at [349, 148] on app-calendar-viewport "Wed 24 Thu 25 1/1 1 Job Fri 26 Sat 27 Sun 28 Mon 29 Tue 30 3/3 1 Job Wed 1 Thu …" at bounding box center [250, 138] width 500 height 150
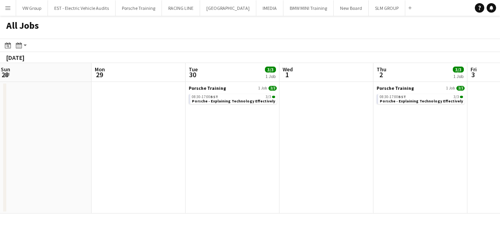
drag, startPoint x: 431, startPoint y: 149, endPoint x: 268, endPoint y: 164, distance: 163.5
click at [300, 158] on app-calendar-viewport "Fri 26 Sat 27 Sun 28 Mon 29 Tue 30 3/3 1 Job Wed 1 Thu 2 3/3 1 Job Fri 3 Sat 4 …" at bounding box center [250, 138] width 500 height 150
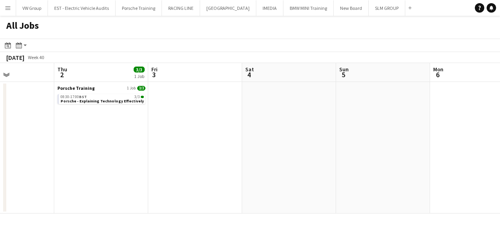
drag, startPoint x: 334, startPoint y: 150, endPoint x: 287, endPoint y: 159, distance: 48.4
click at [288, 159] on app-calendar-viewport "Sun 28 Mon 29 Tue 30 3/3 1 Job Wed 1 Thu 2 3/3 1 Job Fri 3 Sat 4 Sun 5 Mon 6 Tu…" at bounding box center [250, 138] width 500 height 150
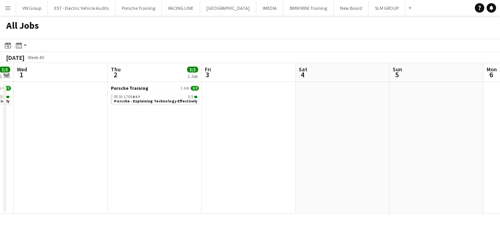
click at [298, 161] on app-all-jobs "All Jobs Date picker SEP 2025 SEP 2025 Monday M Tuesday T Wednesday W Thursday …" at bounding box center [250, 114] width 500 height 197
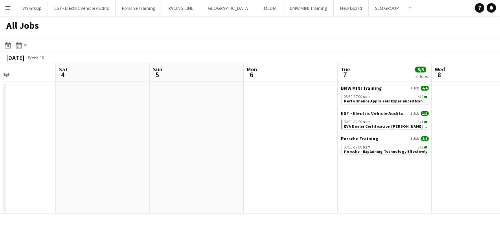
drag, startPoint x: 395, startPoint y: 159, endPoint x: 284, endPoint y: 182, distance: 112.4
click at [274, 186] on app-calendar-viewport "Tue 30 3/3 1 Job Wed 1 Thu 2 3/3 1 Job Fri 3 Sat 4 Sun 5 Mon 6 Tue 7 8/8 3 Jobs…" at bounding box center [250, 138] width 500 height 150
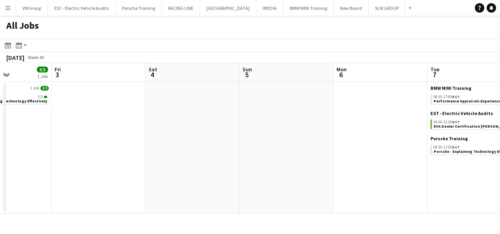
drag, startPoint x: 325, startPoint y: 170, endPoint x: 295, endPoint y: 173, distance: 30.4
click at [294, 173] on app-calendar-viewport "Tue 30 3/3 1 Job Wed 1 Thu 2 3/3 1 Job Fri 3 Sat 4 Sun 5 Mon 6 Tue 7 8/8 3 Jobs…" at bounding box center [250, 138] width 500 height 150
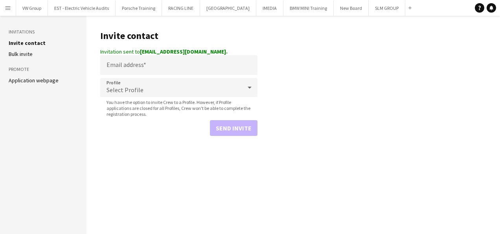
click at [7, 8] on app-icon "Menu" at bounding box center [8, 8] width 6 height 6
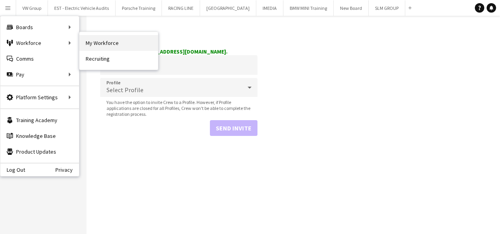
click at [104, 46] on link "My Workforce" at bounding box center [118, 43] width 79 height 16
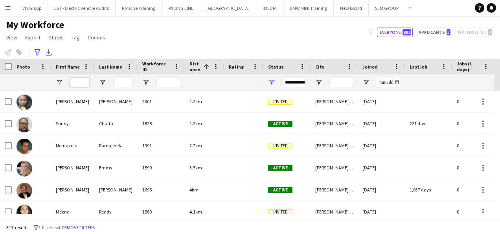
click at [76, 81] on input "First Name Filter Input" at bounding box center [80, 81] width 20 height 9
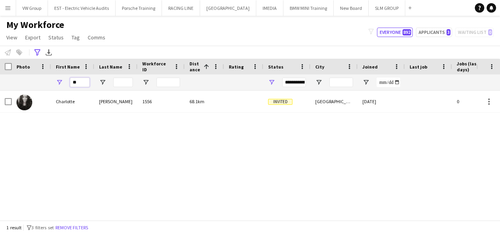
type input "*"
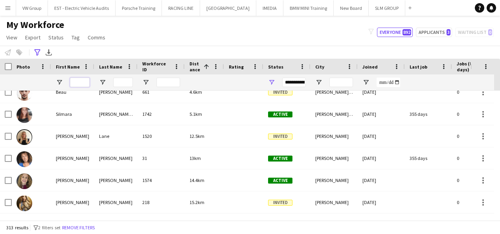
scroll to position [160, 0]
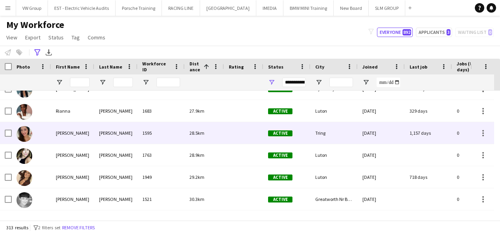
click at [69, 132] on div "[PERSON_NAME]" at bounding box center [72, 133] width 43 height 22
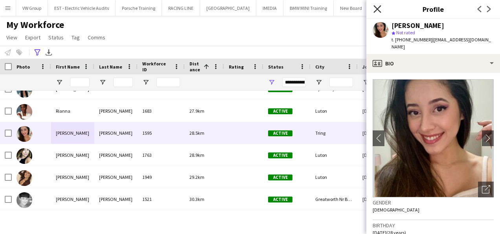
click at [378, 9] on icon at bounding box center [377, 8] width 7 height 7
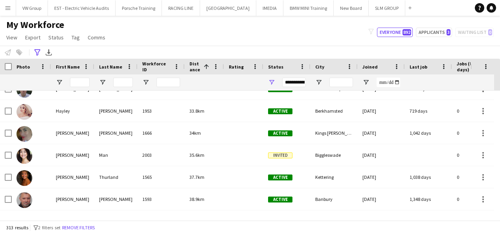
scroll to position [707, 0]
